Goal: Information Seeking & Learning: Learn about a topic

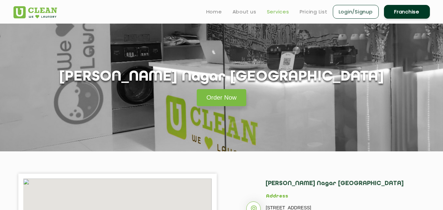
click at [283, 13] on link "Services" at bounding box center [278, 12] width 22 height 8
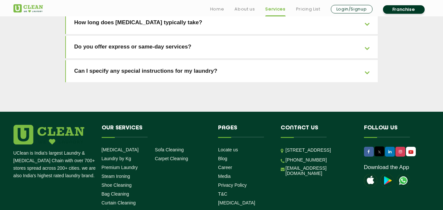
scroll to position [1520, 0]
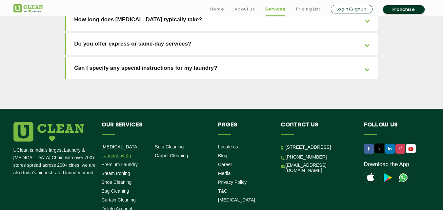
click at [125, 153] on link "Laundry by Kg" at bounding box center [117, 155] width 30 height 5
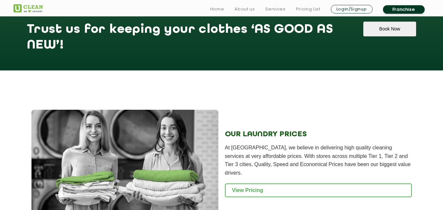
scroll to position [807, 0]
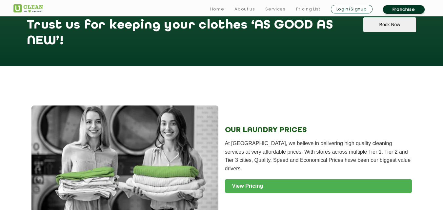
click at [334, 180] on link "View Pricing" at bounding box center [318, 187] width 187 height 14
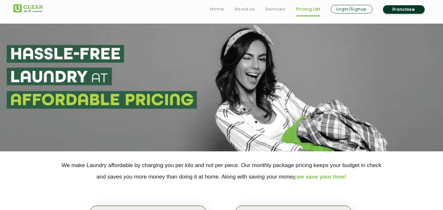
scroll to position [177, 0]
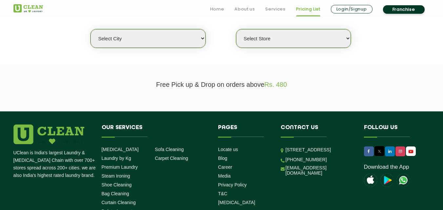
click at [181, 45] on select "Select city [GEOGRAPHIC_DATA] [GEOGRAPHIC_DATA] [GEOGRAPHIC_DATA] [GEOGRAPHIC_D…" at bounding box center [148, 38] width 115 height 19
select select "18"
click at [91, 29] on select "Select city [GEOGRAPHIC_DATA] [GEOGRAPHIC_DATA] [GEOGRAPHIC_DATA] [GEOGRAPHIC_D…" at bounding box center [148, 38] width 115 height 19
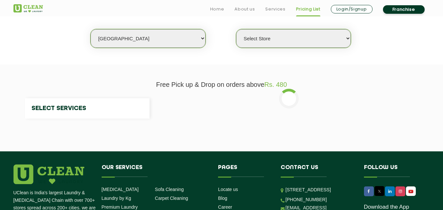
select select "0"
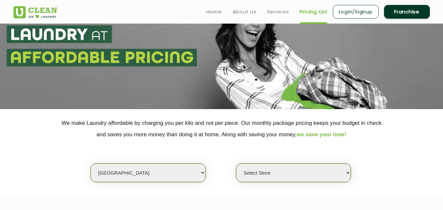
scroll to position [0, 0]
